Goal: Task Accomplishment & Management: Manage account settings

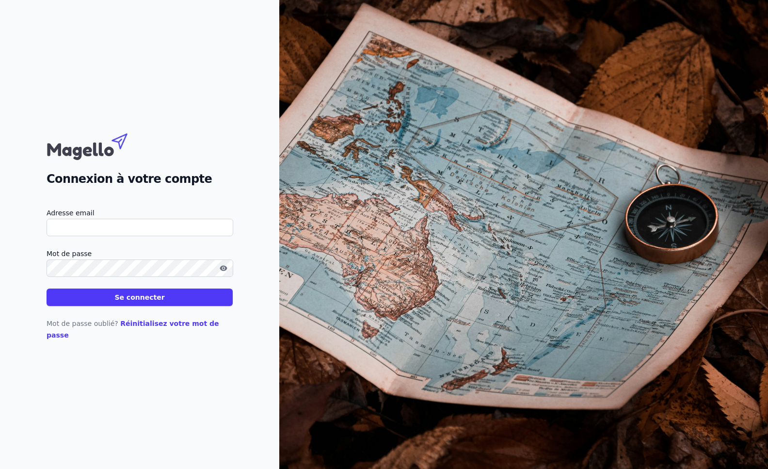
click at [121, 228] on input "Adresse email" at bounding box center [140, 227] width 187 height 17
click at [104, 235] on input "Adresse email" at bounding box center [140, 227] width 187 height 17
click at [65, 234] on input "Adresse email" at bounding box center [140, 227] width 187 height 17
type input "[EMAIL_ADDRESS][DOMAIN_NAME]"
click at [47, 288] on button "Se connecter" at bounding box center [140, 296] width 186 height 17
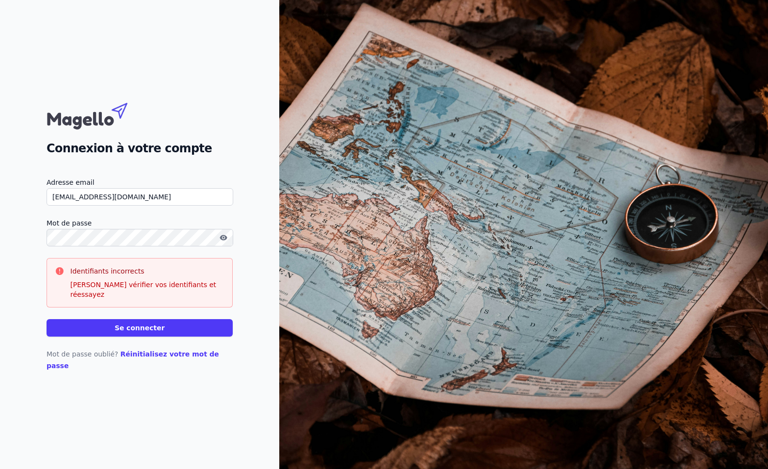
click at [47, 319] on button "Se connecter" at bounding box center [140, 327] width 186 height 17
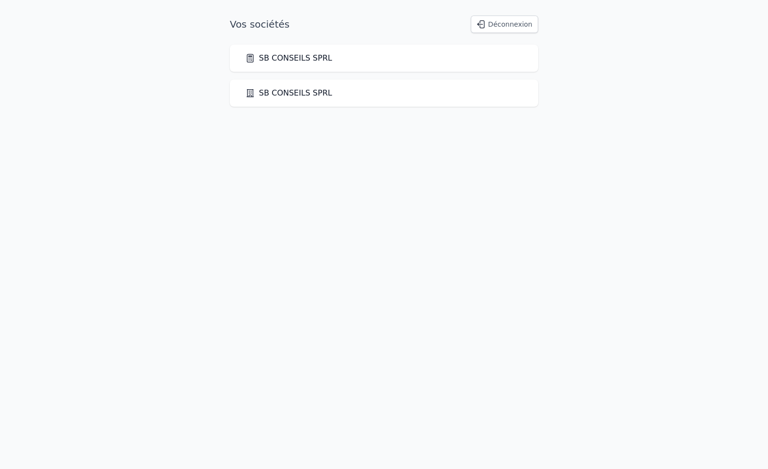
click at [288, 95] on link "SB CONSEILS SPRL" at bounding box center [288, 93] width 87 height 12
click at [304, 59] on link "SB CONSEILS SPRL" at bounding box center [288, 58] width 87 height 12
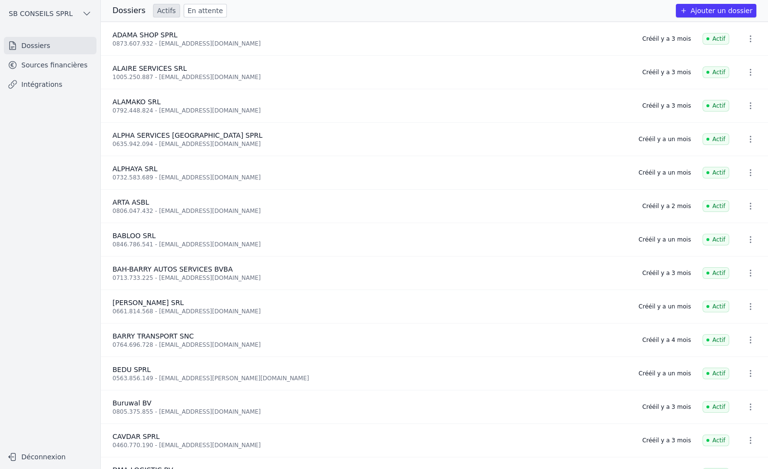
click at [35, 49] on link "Dossiers" at bounding box center [50, 45] width 93 height 17
click at [38, 65] on link "Sources financières" at bounding box center [50, 64] width 93 height 17
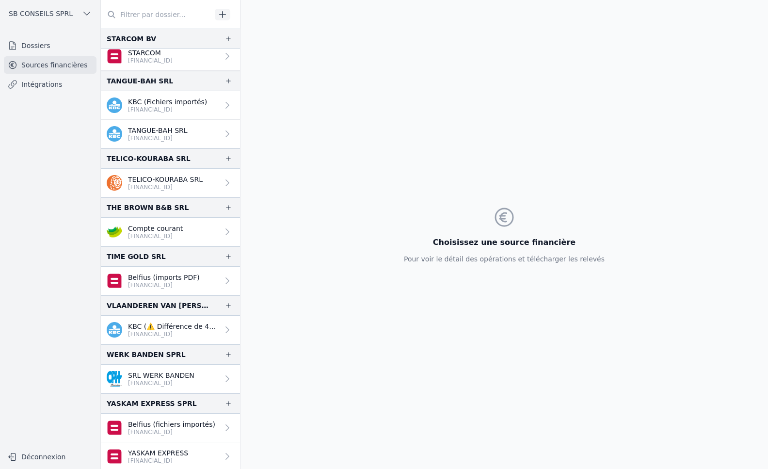
scroll to position [2036, 0]
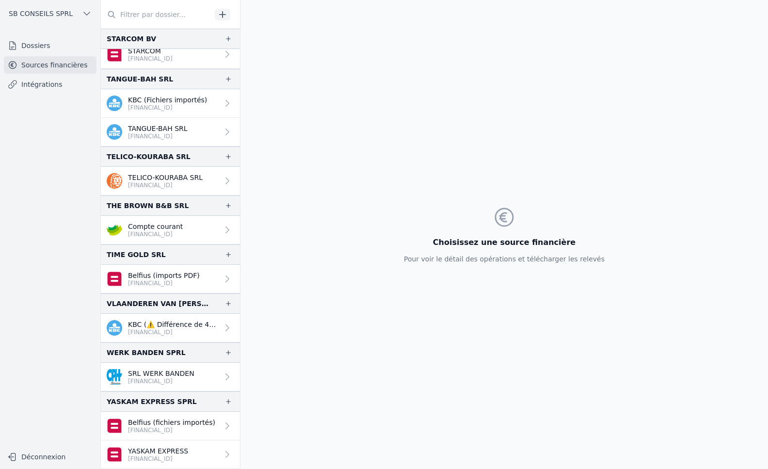
click at [27, 45] on link "Dossiers" at bounding box center [50, 45] width 93 height 17
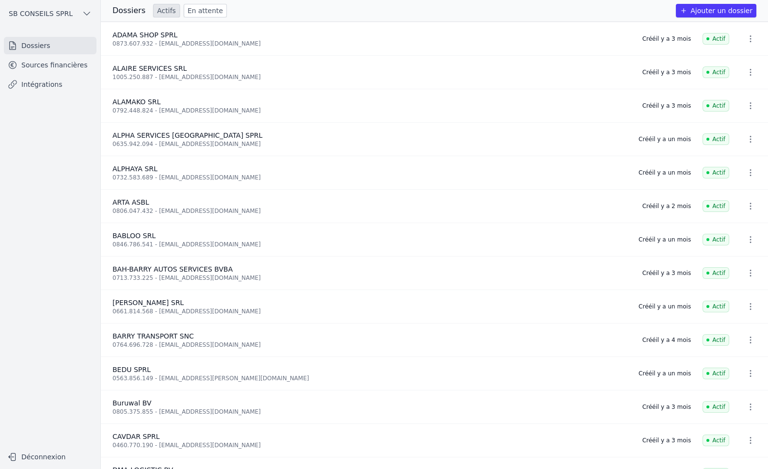
click at [739, 11] on button "Ajouter un dossier" at bounding box center [716, 11] width 80 height 14
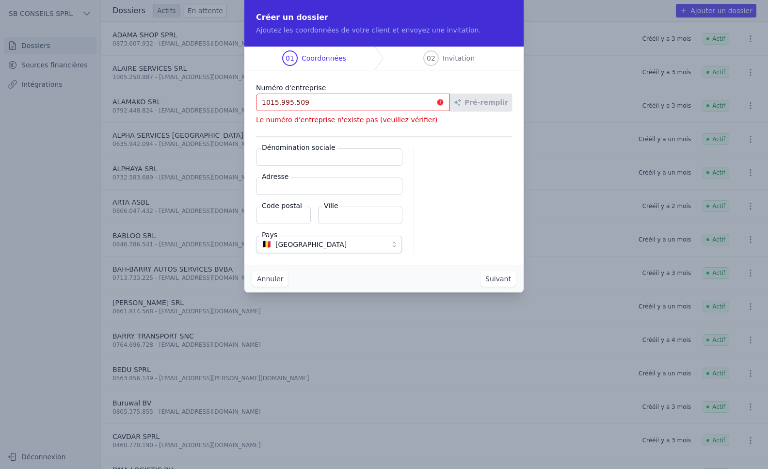
drag, startPoint x: 322, startPoint y: 100, endPoint x: 146, endPoint y: 113, distance: 176.5
click at [148, 113] on div "Créer un dossier Ajoutez les coordonnées de votre client et envoyez une invitat…" at bounding box center [384, 234] width 768 height 469
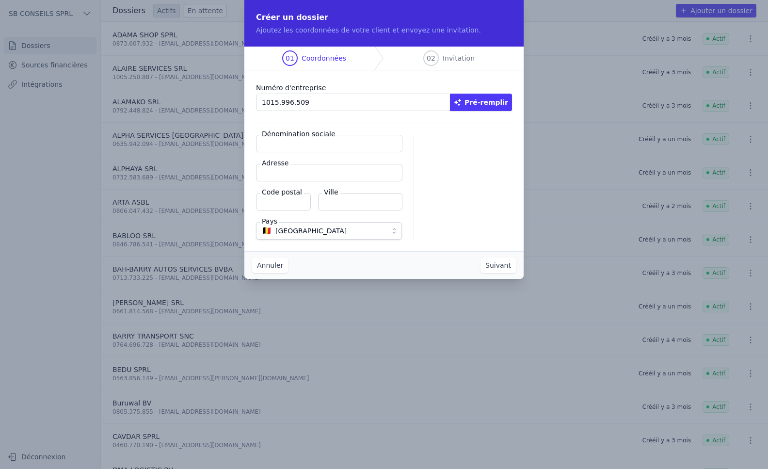
type input "1015.996.509"
click at [490, 106] on button "Pré-remplir" at bounding box center [481, 102] width 62 height 17
type input "GNF Services SRL"
type input "Rue du Wagon 12/9"
type input "1180"
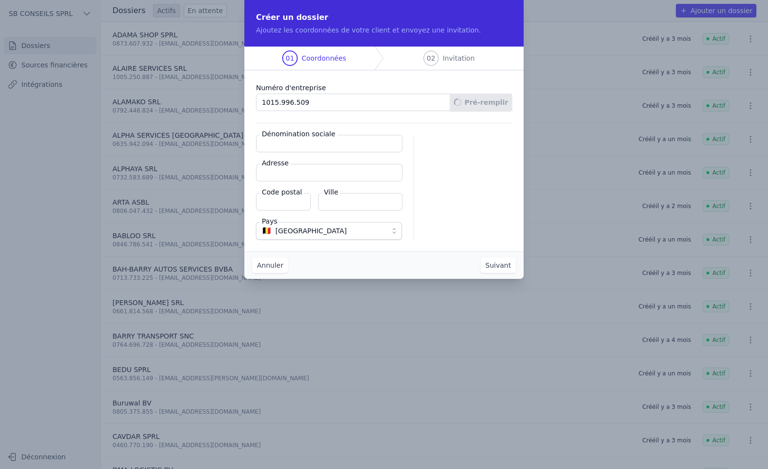
type input "Uccle"
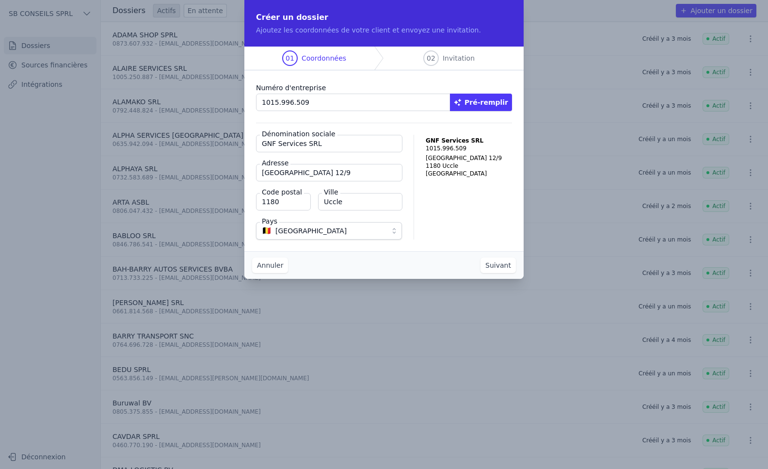
click at [503, 269] on button "Suivant" at bounding box center [497, 265] width 35 height 16
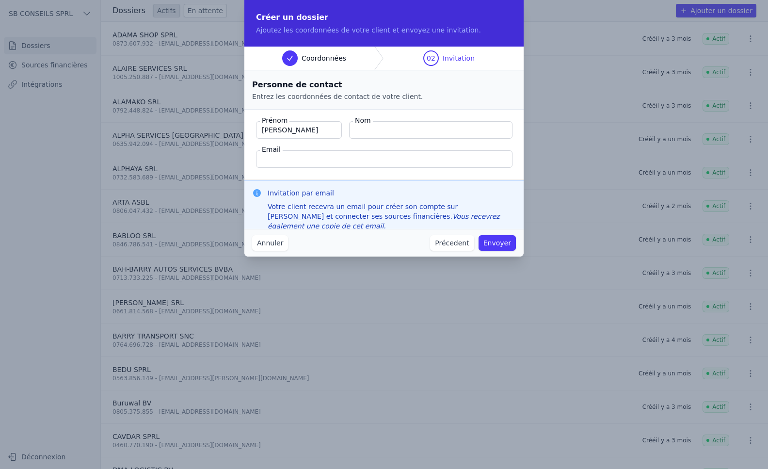
type input "Mamadou"
type input "BARRY"
type input "info@gnf-services.eu"
click at [501, 242] on button "Envoyer" at bounding box center [496, 243] width 37 height 16
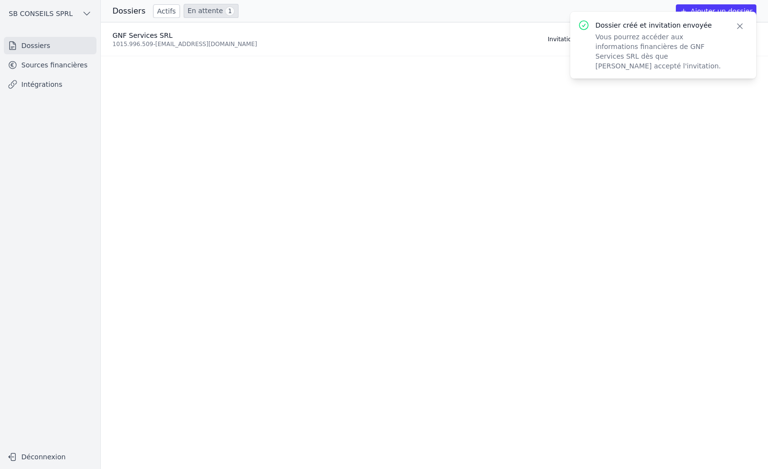
click at [739, 30] on icon "button" at bounding box center [740, 26] width 10 height 10
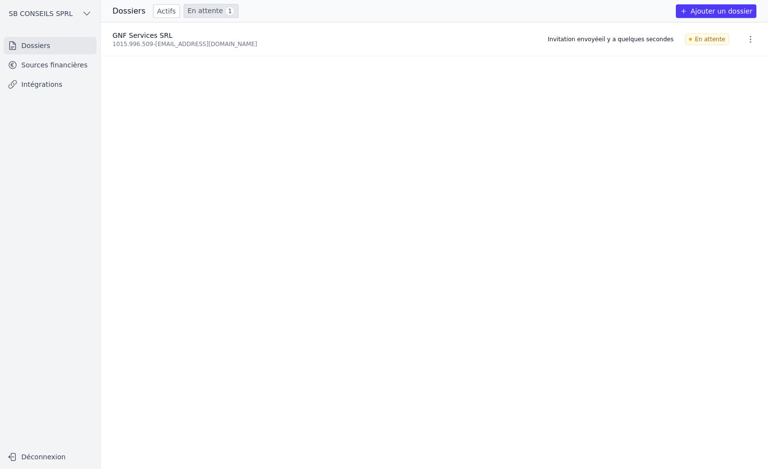
click at [130, 13] on h3 "Dossiers" at bounding box center [128, 11] width 33 height 12
click at [163, 9] on link "Actifs" at bounding box center [166, 11] width 27 height 14
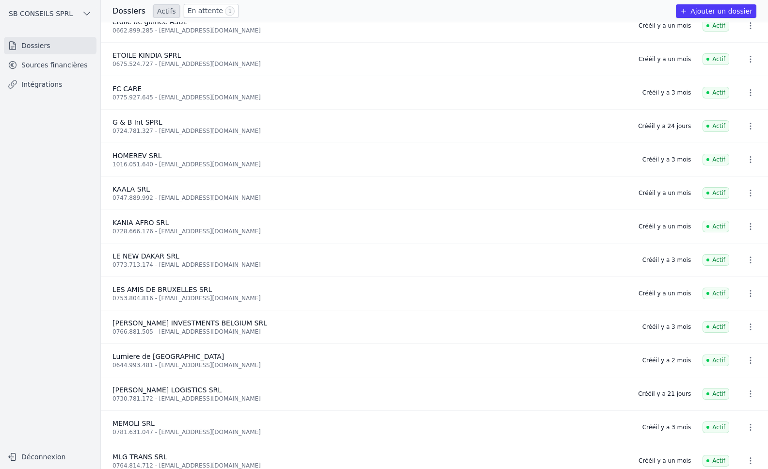
scroll to position [630, 0]
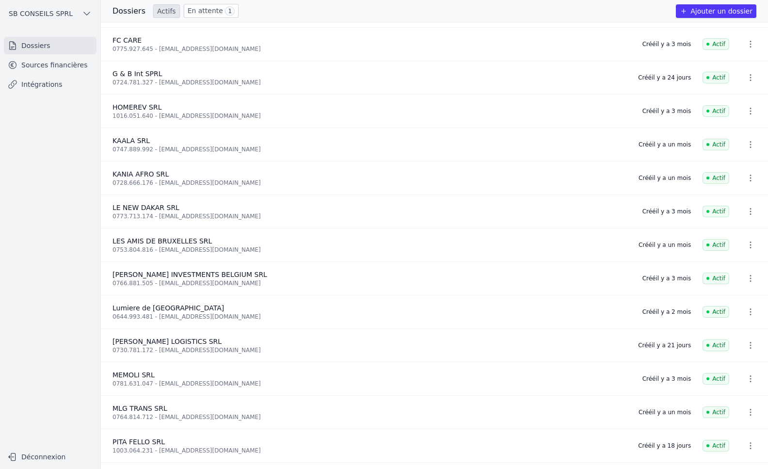
click at [35, 84] on link "Intégrations" at bounding box center [50, 84] width 93 height 17
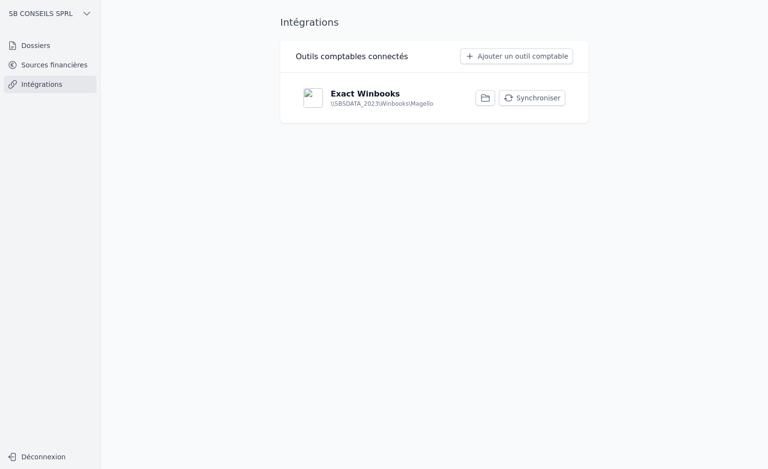
click at [557, 98] on button "Synchroniser" at bounding box center [532, 98] width 66 height 16
click at [546, 101] on button "Synchroniser" at bounding box center [532, 98] width 66 height 16
click at [35, 68] on link "Sources financières" at bounding box center [50, 64] width 93 height 17
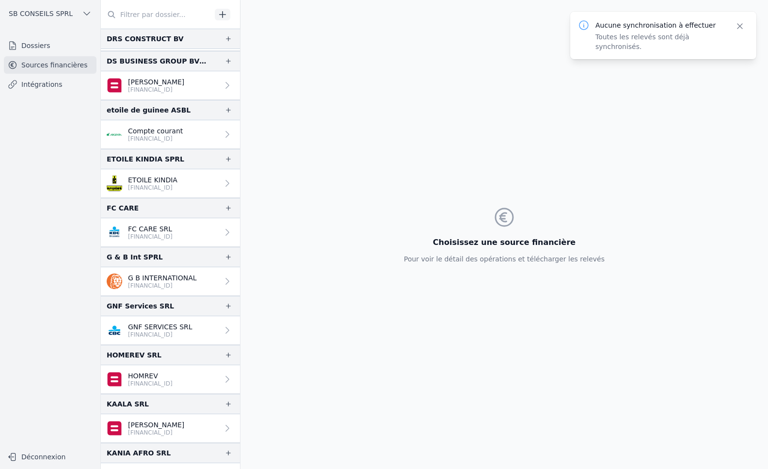
scroll to position [1018, 0]
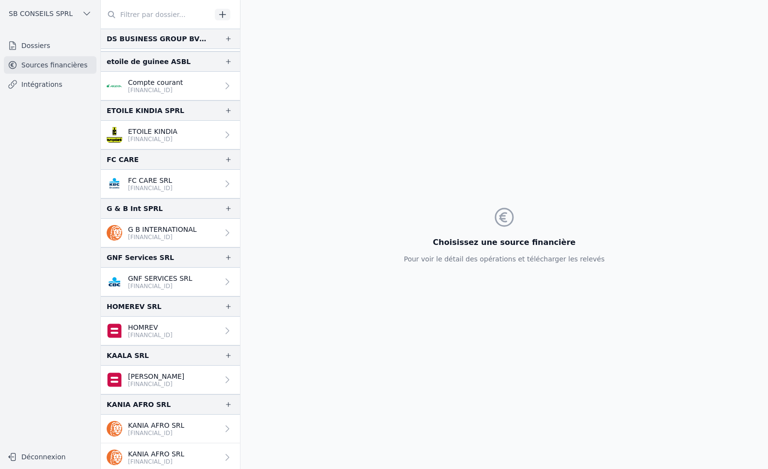
click at [203, 283] on link "GNF SERVICES SRL BE41 7320 7894 4210" at bounding box center [170, 282] width 139 height 29
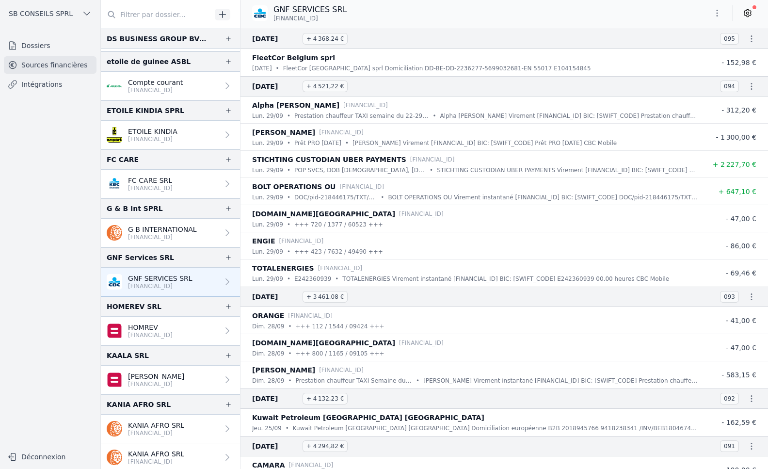
click at [750, 13] on icon at bounding box center [747, 13] width 7 height 7
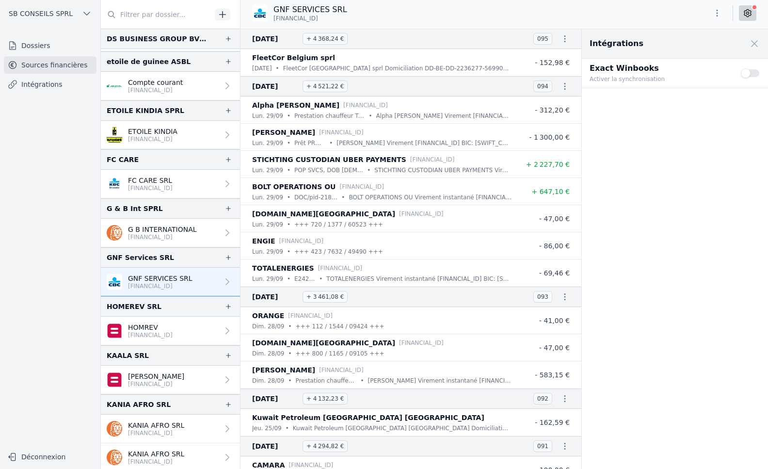
click at [756, 75] on button "Use setting" at bounding box center [750, 73] width 19 height 10
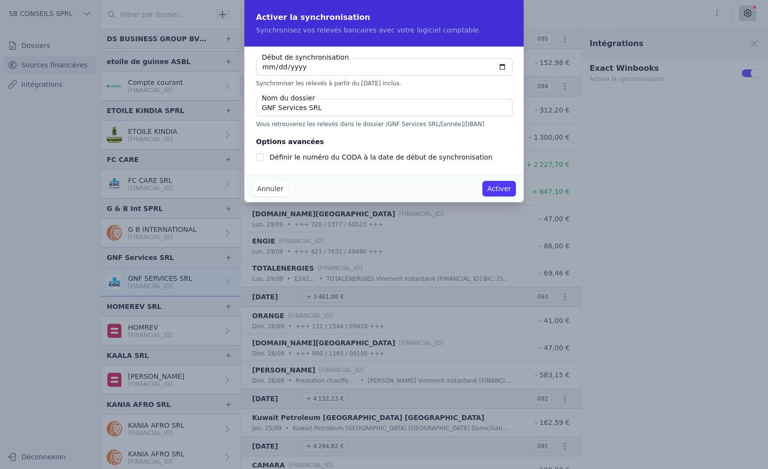
checkbox input "false"
type input "2025-10-01"
type input "2024-01-01"
click at [264, 155] on div "Définir le numéro du CODA à la date de début de synchronisation" at bounding box center [384, 157] width 256 height 12
click at [261, 156] on input "Définir le numéro du CODA à la date de début de synchronisation" at bounding box center [260, 157] width 8 height 8
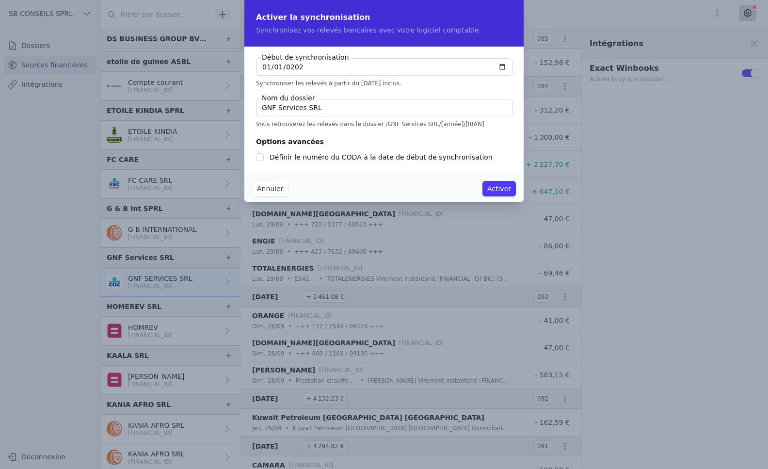
checkbox input "true"
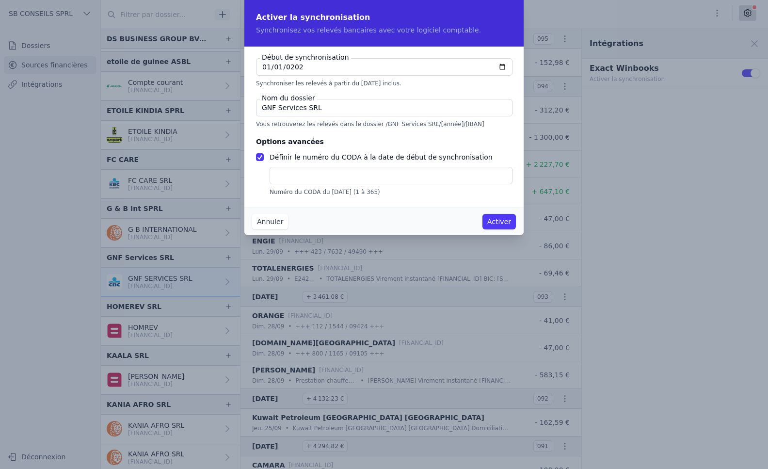
click at [300, 175] on input "text" at bounding box center [391, 175] width 243 height 17
type input "1"
click at [503, 225] on button "Activer" at bounding box center [498, 222] width 33 height 16
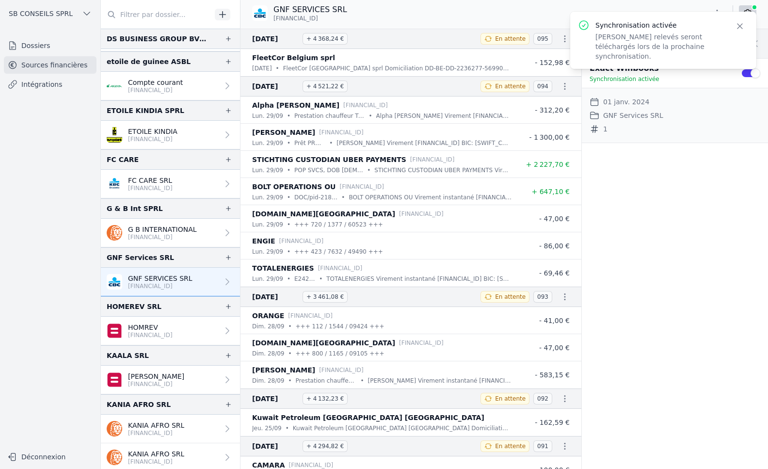
click at [40, 84] on link "Intégrations" at bounding box center [50, 84] width 93 height 17
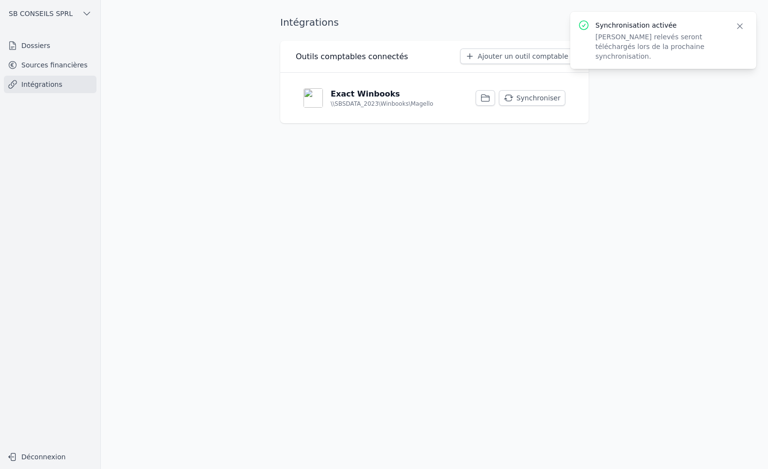
click at [522, 96] on button "Synchroniser" at bounding box center [532, 98] width 66 height 16
click at [61, 66] on link "Sources financières" at bounding box center [50, 64] width 93 height 17
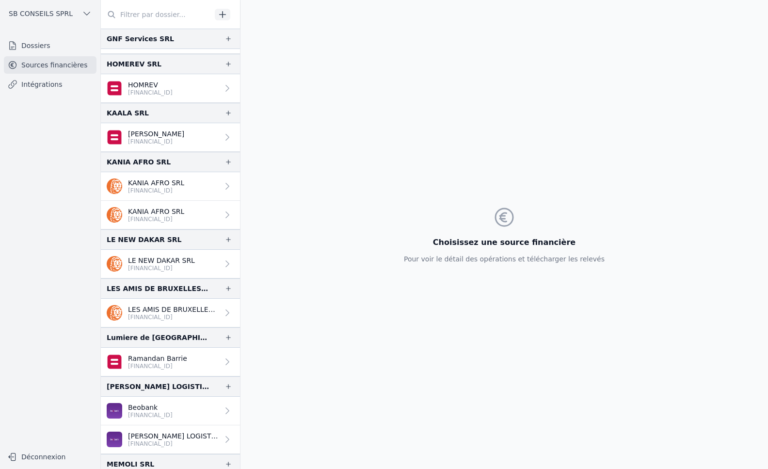
scroll to position [970, 0]
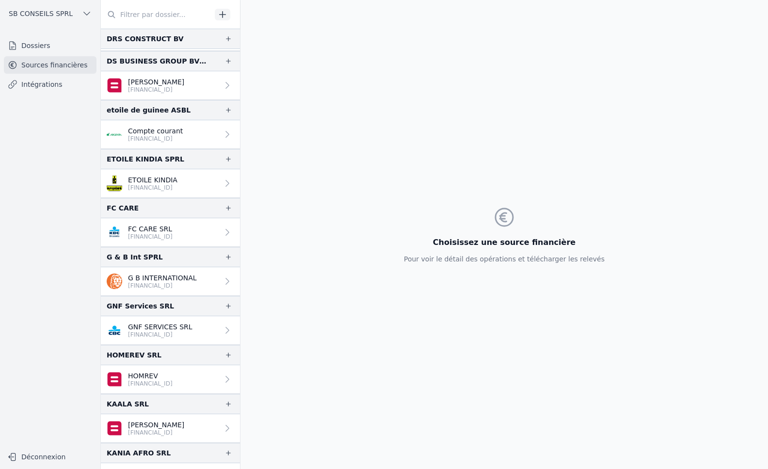
click at [183, 330] on p "GNF SERVICES SRL" at bounding box center [160, 327] width 64 height 10
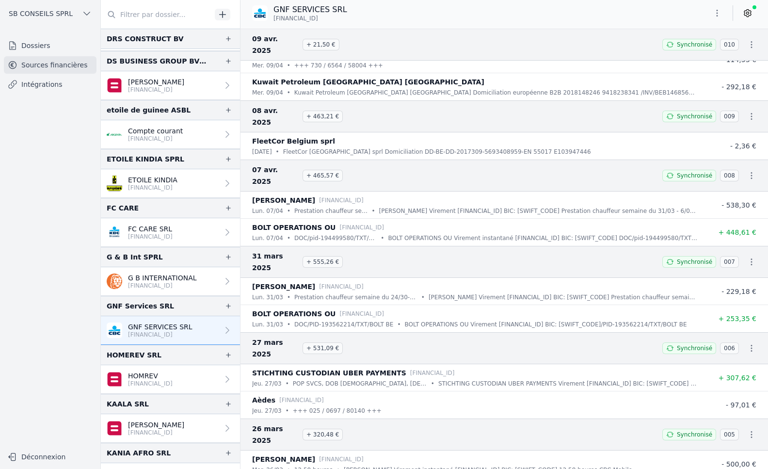
scroll to position [9201, 0]
